Goal: Check status

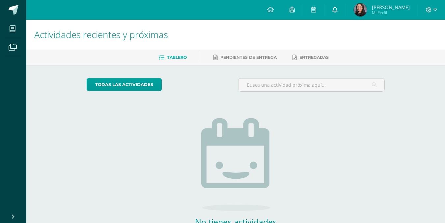
click at [345, 11] on link at bounding box center [334, 10] width 21 height 20
click at [395, 8] on span "[PERSON_NAME]" at bounding box center [391, 7] width 38 height 7
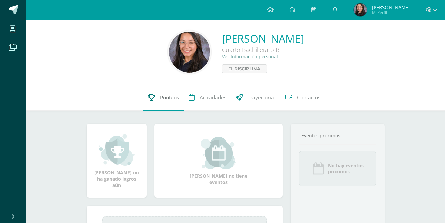
click at [154, 105] on link "Punteos" at bounding box center [162, 98] width 41 height 26
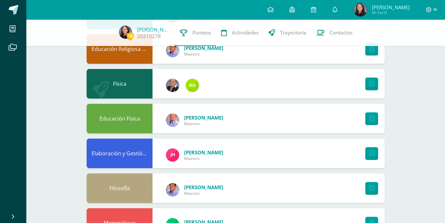
scroll to position [122, 0]
